Goal: Task Accomplishment & Management: Manage account settings

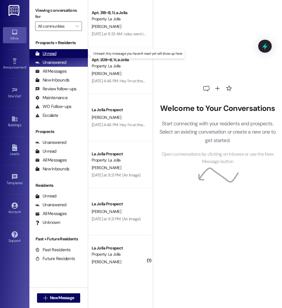
click at [49, 54] on div "Unread" at bounding box center [45, 54] width 21 height 6
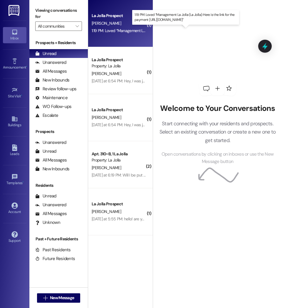
click at [126, 31] on div "1:19 PM: Loved “Management La Jolla ([GEOGRAPHIC_DATA]): Here is the link for t…" at bounding box center [179, 30] width 174 height 5
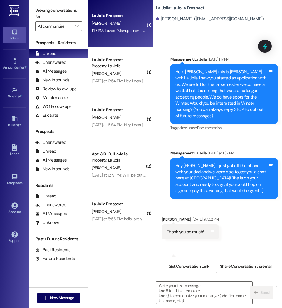
scroll to position [408, 0]
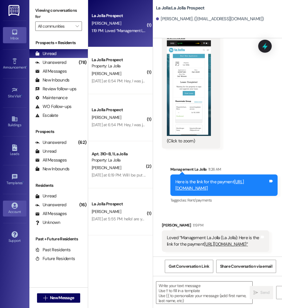
click at [7, 207] on link "Account" at bounding box center [15, 209] width 24 height 16
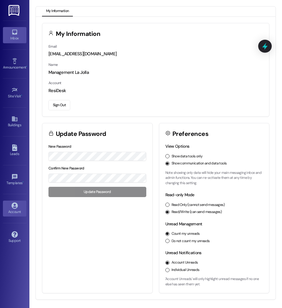
click at [15, 34] on icon at bounding box center [14, 32] width 5 height 5
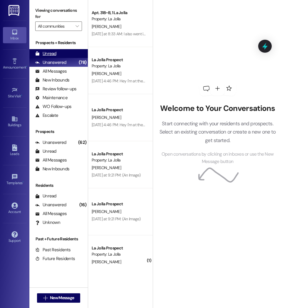
click at [51, 53] on div "Unread" at bounding box center [45, 54] width 21 height 6
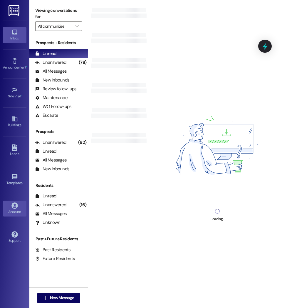
click at [11, 210] on div "Account" at bounding box center [14, 212] width 29 height 6
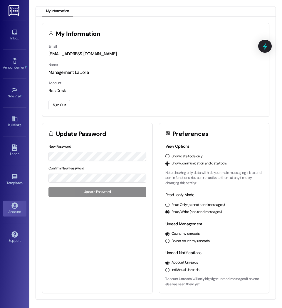
click at [56, 107] on button "Sign Out" at bounding box center [60, 105] width 22 height 10
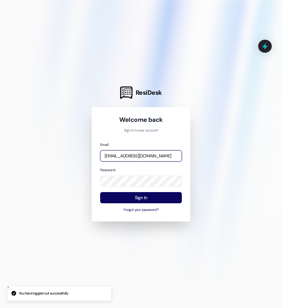
click at [128, 156] on input "[EMAIL_ADDRESS][DOMAIN_NAME]" at bounding box center [141, 155] width 82 height 11
type input "[EMAIL_ADDRESS][DOMAIN_NAME]"
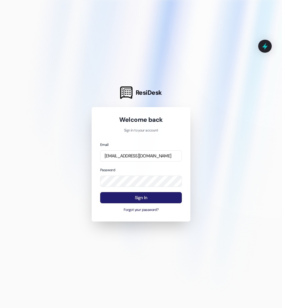
click at [147, 196] on button "Sign In" at bounding box center [141, 197] width 82 height 11
